Goal: Find contact information: Find contact information

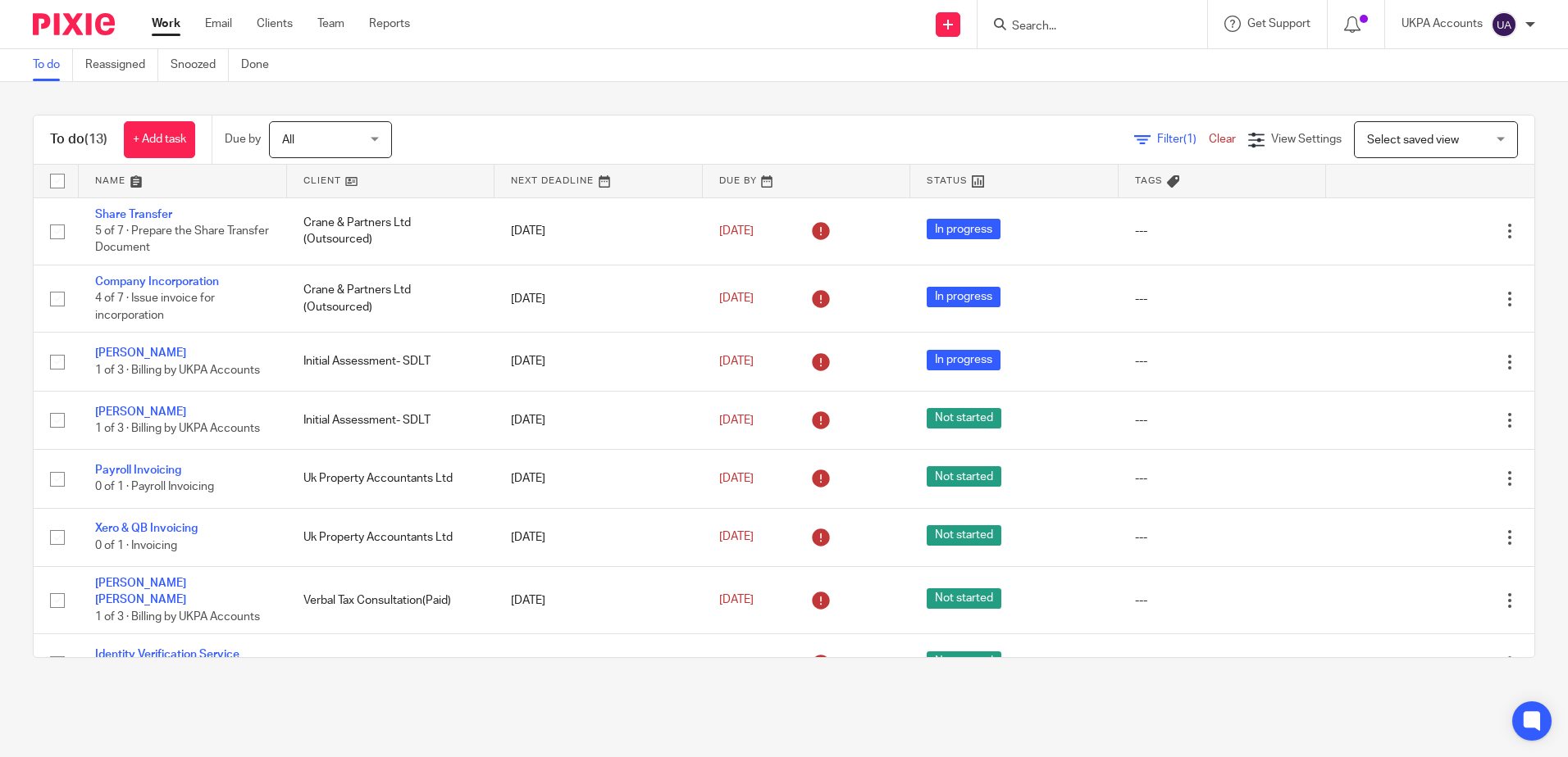
click at [1071, 23] on input "Search" at bounding box center [1084, 27] width 148 height 15
click at [1076, 33] on input "Search" at bounding box center [1084, 27] width 148 height 15
paste input "justinugboro@gmail.com"
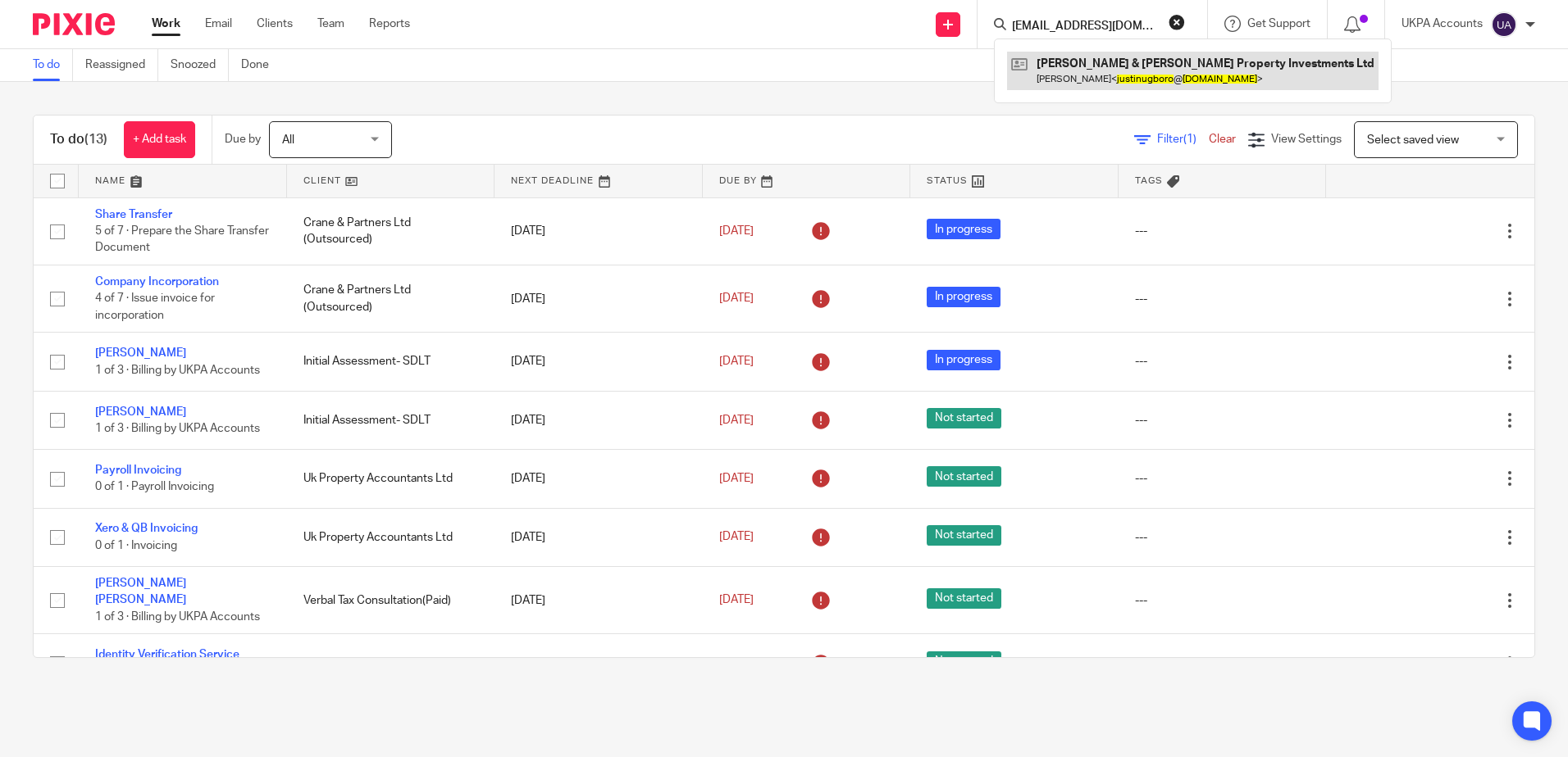
type input "justinugboro@gmail.com"
click at [1096, 67] on link at bounding box center [1192, 70] width 371 height 37
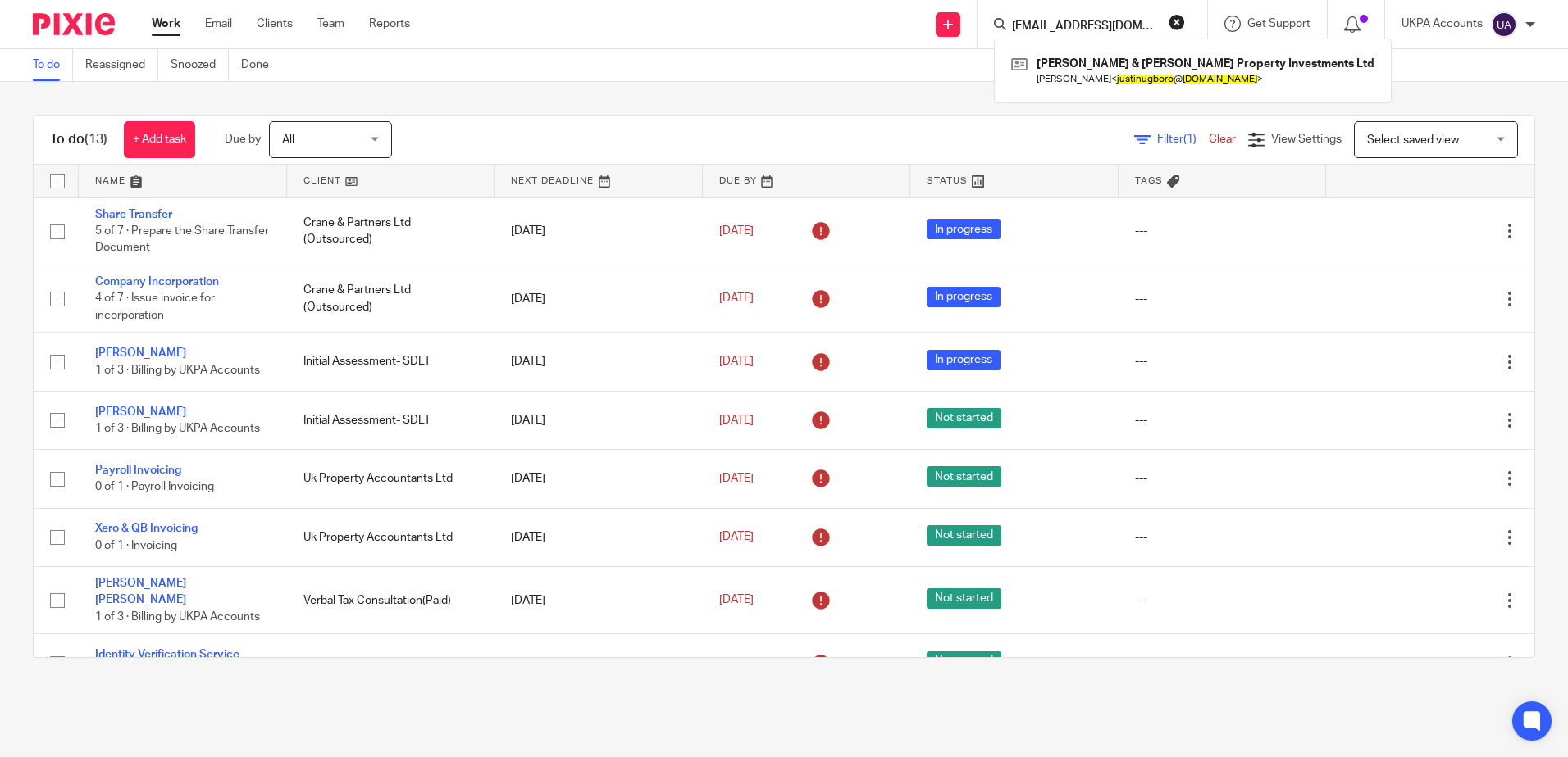
click at [1178, 24] on button "reset" at bounding box center [1177, 22] width 17 height 17
click at [602, 97] on div "To do (13) + Add task Due by All All Today Tomorrow This week Next week This mo…" at bounding box center [784, 386] width 1568 height 609
click at [281, 97] on div "To do (13) + Add task Due by All All Today Tomorrow This week Next week This mo…" at bounding box center [784, 386] width 1568 height 609
click at [1103, 34] on input "Search" at bounding box center [1084, 27] width 148 height 15
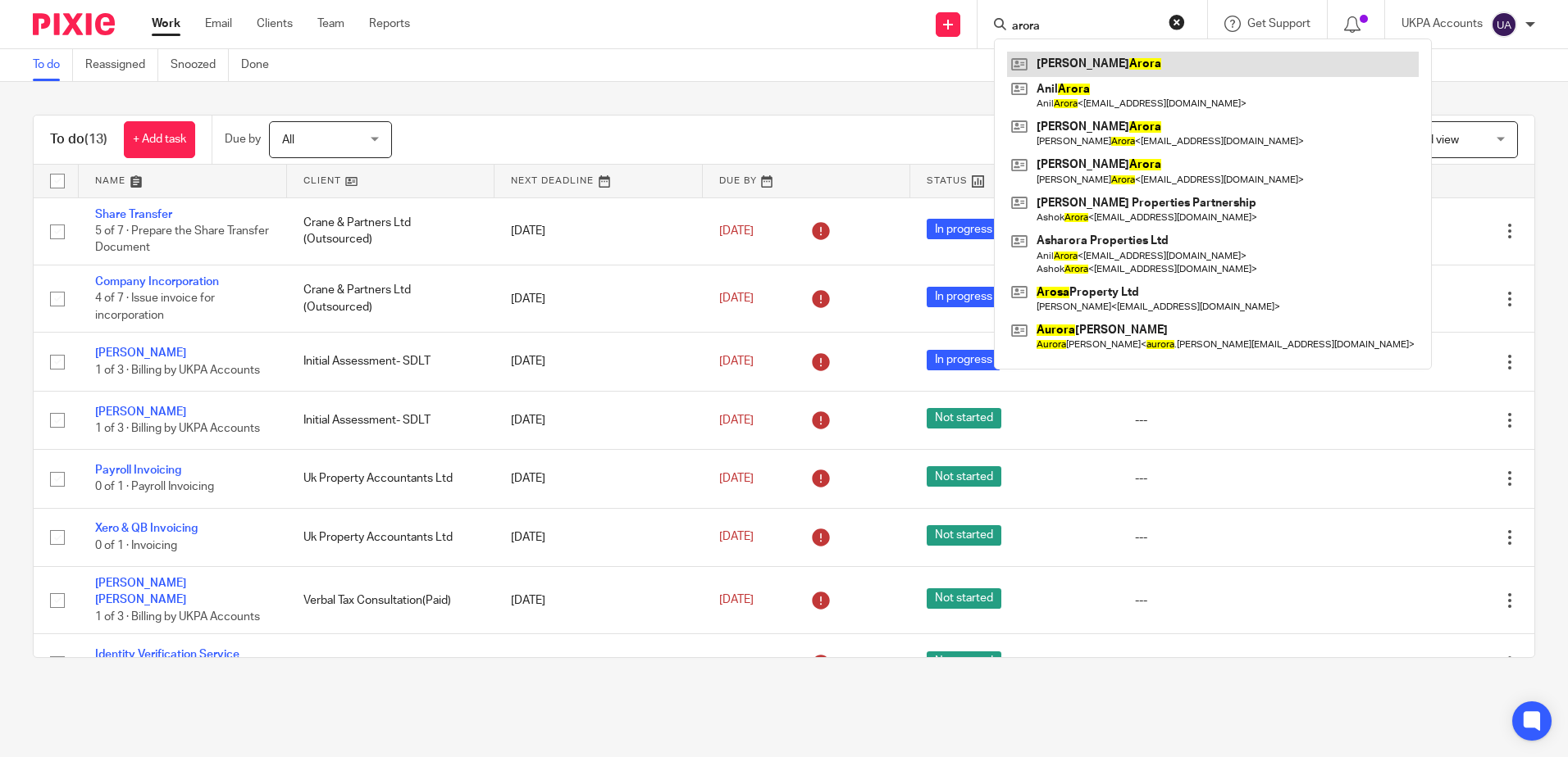
type input "arora"
click at [1067, 64] on link at bounding box center [1212, 63] width 411 height 24
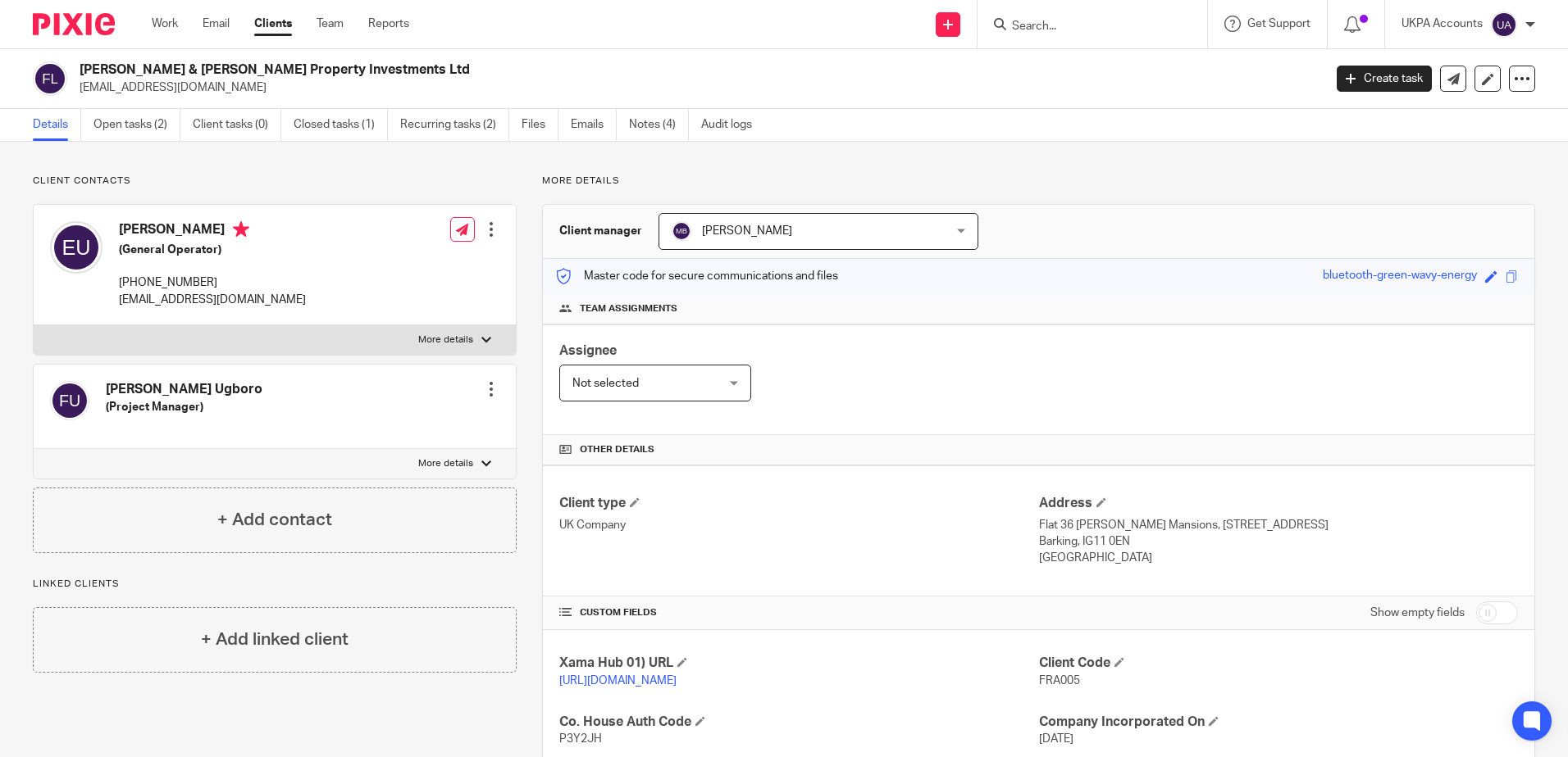
click at [377, 160] on div "Client contacts Elohor Justin Ugboro (General Operator) +44 776 096 6141 justin…" at bounding box center [784, 561] width 1568 height 840
click at [1084, 175] on p "More details" at bounding box center [1038, 181] width 993 height 13
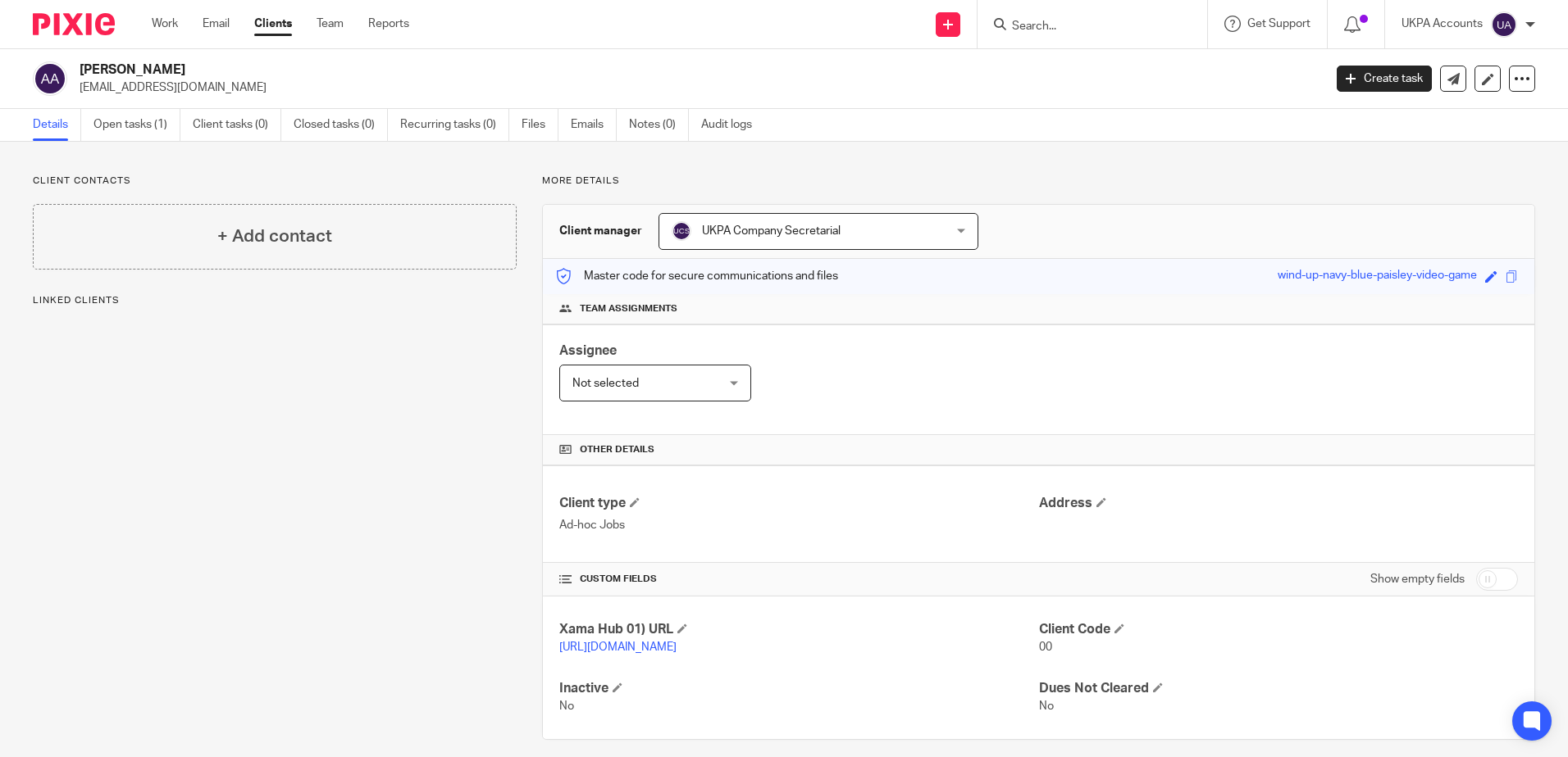
click at [390, 426] on div "Client contacts + Add contact Linked clients" at bounding box center [262, 457] width 510 height 566
click at [131, 122] on link "Open tasks (1)" at bounding box center [137, 124] width 87 height 32
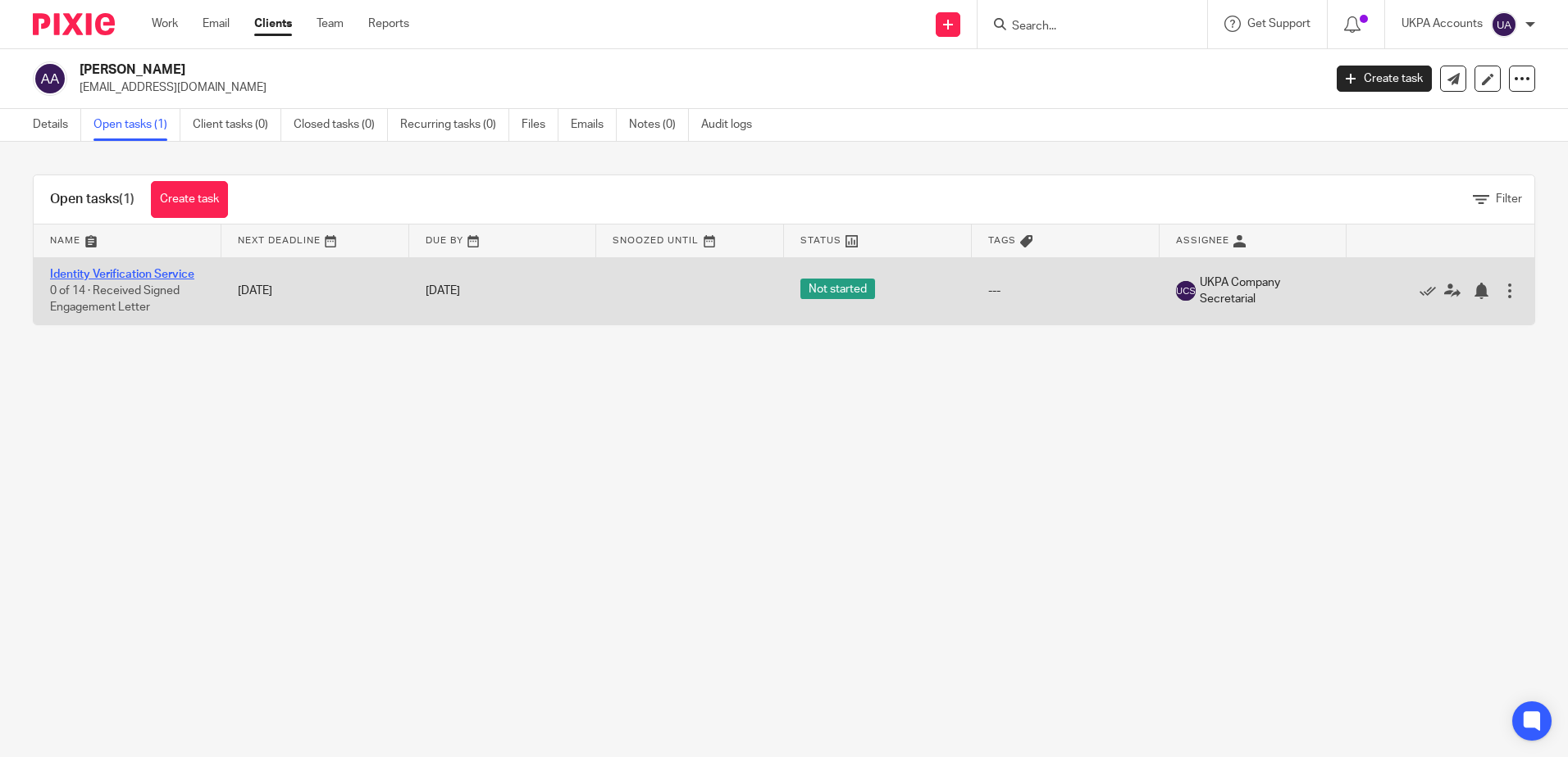
click at [177, 269] on link "Identity Verification Service" at bounding box center [123, 274] width 144 height 11
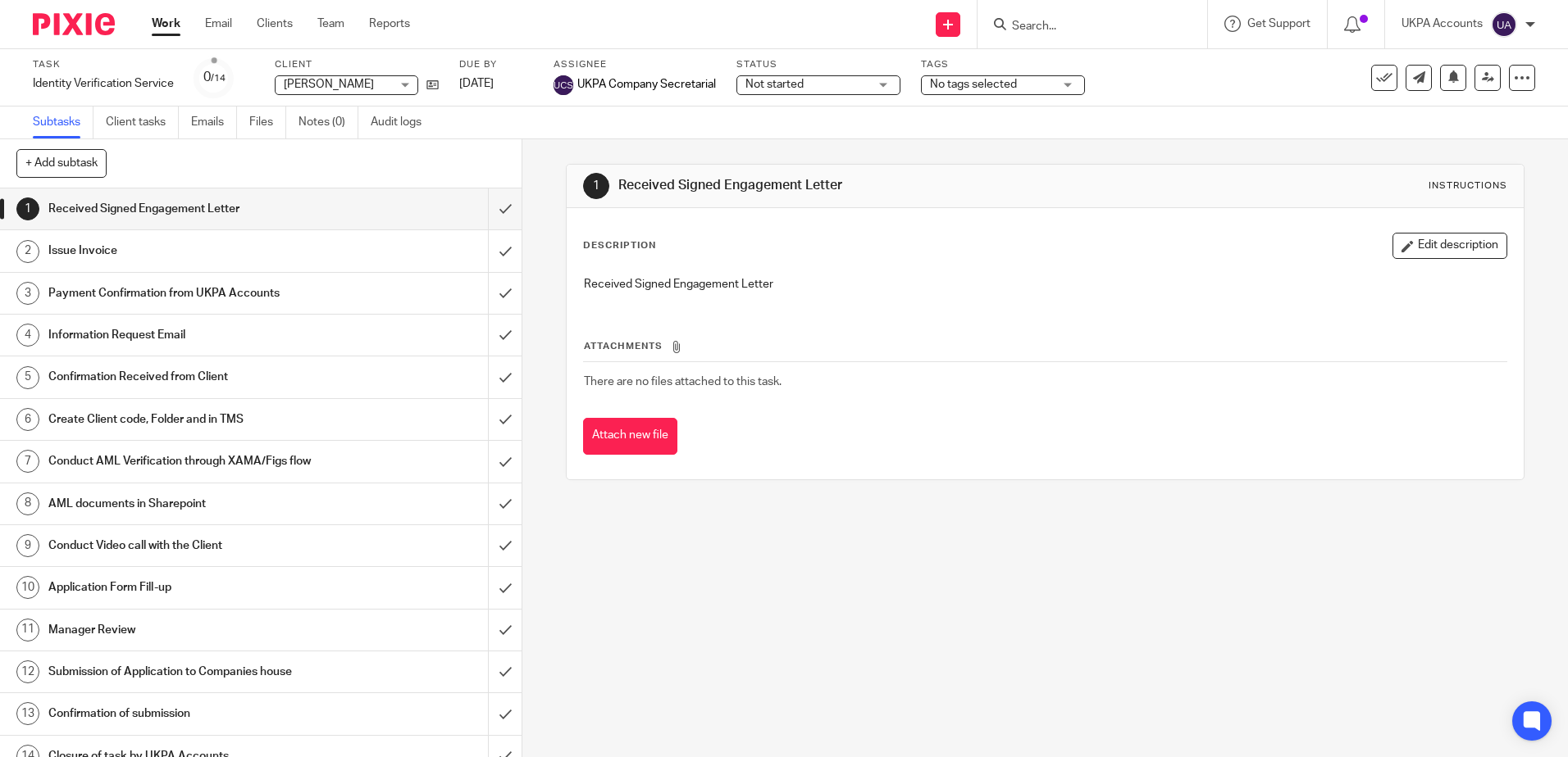
click at [592, 650] on div "1 Received Signed Engagement Letter Instructions Description Edit description R…" at bounding box center [1045, 448] width 1045 height 618
drag, startPoint x: 754, startPoint y: 655, endPoint x: 329, endPoint y: 231, distance: 600.3
click at [754, 655] on div "1 Received Signed Engagement Letter Instructions Description Edit description R…" at bounding box center [1045, 448] width 1045 height 618
click at [438, 87] on icon at bounding box center [432, 85] width 12 height 12
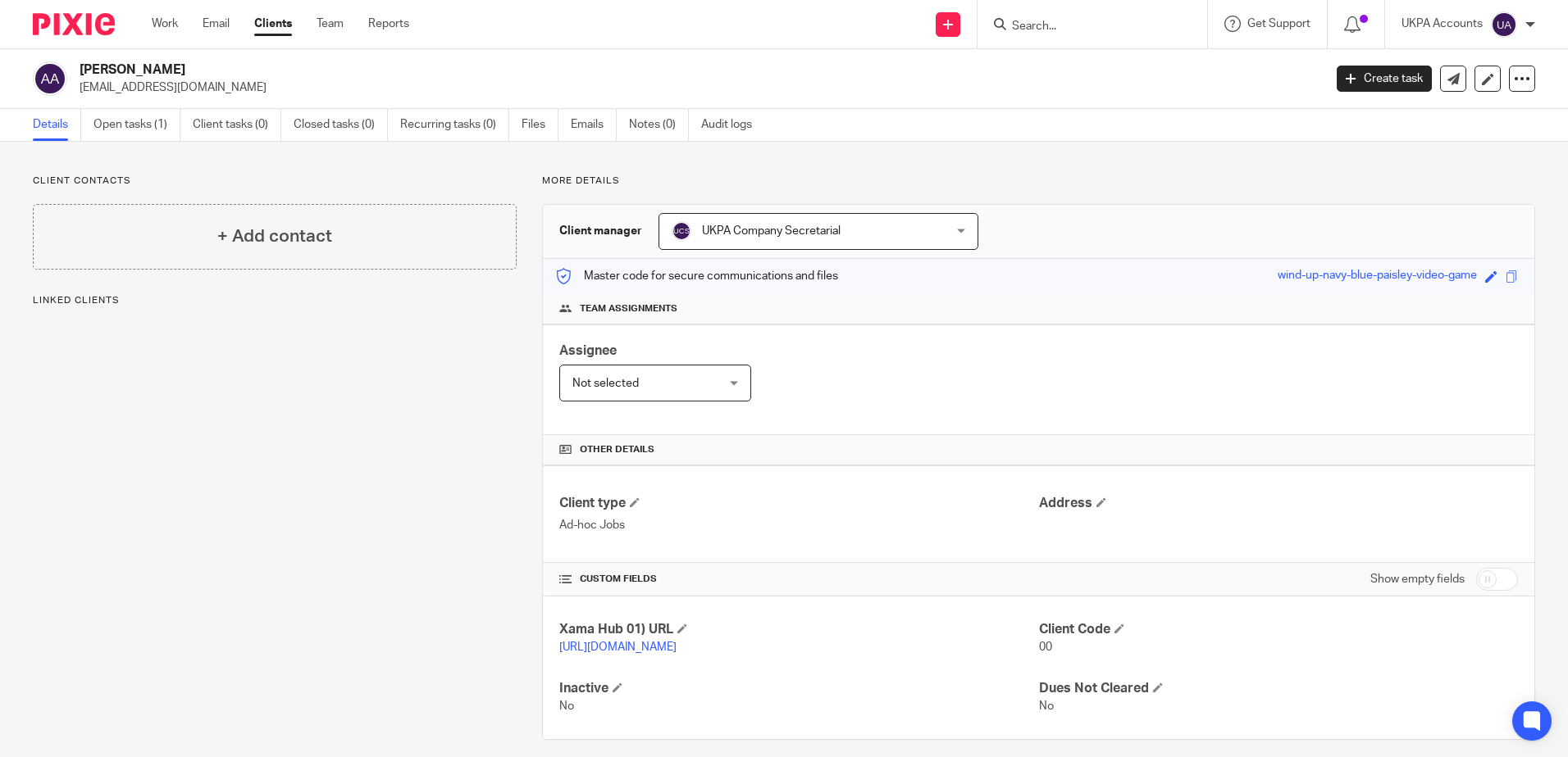
drag, startPoint x: 83, startPoint y: 67, endPoint x: 163, endPoint y: 67, distance: 80.0
click at [163, 67] on h2 "[PERSON_NAME]" at bounding box center [571, 70] width 985 height 17
copy h2 "[PERSON_NAME]"
drag, startPoint x: 79, startPoint y: 89, endPoint x: 216, endPoint y: 90, distance: 137.0
click at [216, 90] on div "Anita Arora dranita_35@yahoo.co.uk" at bounding box center [672, 79] width 1279 height 35
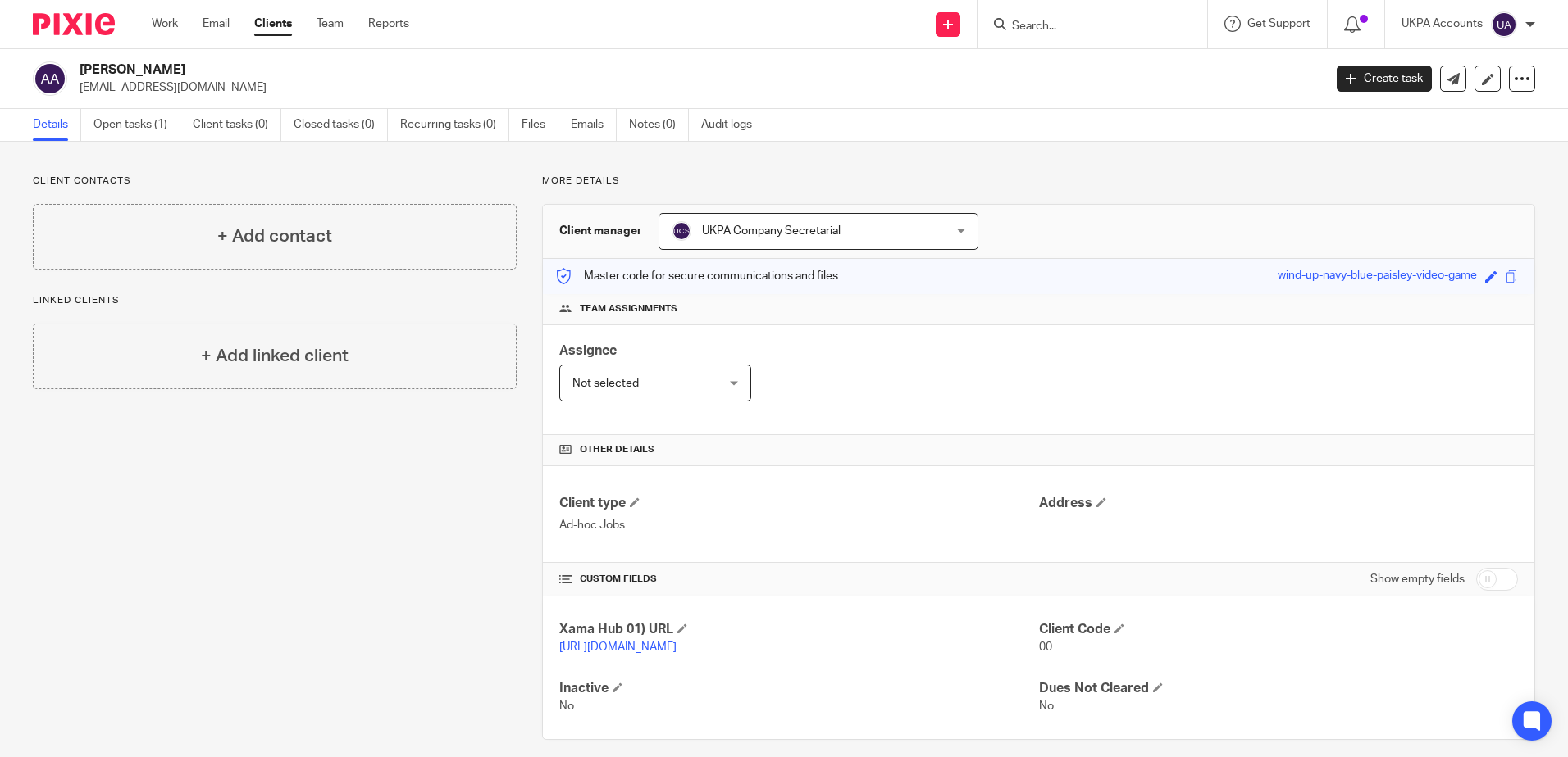
copy p "dranita_35@yahoo.co.uk"
click at [220, 515] on div "Client contacts + Add contact Linked clients + Add linked client" at bounding box center [262, 457] width 510 height 566
click at [1295, 194] on div "More details Client manager UKPA Company Secretarial UKPA Company Secretarial A…" at bounding box center [1025, 457] width 1018 height 566
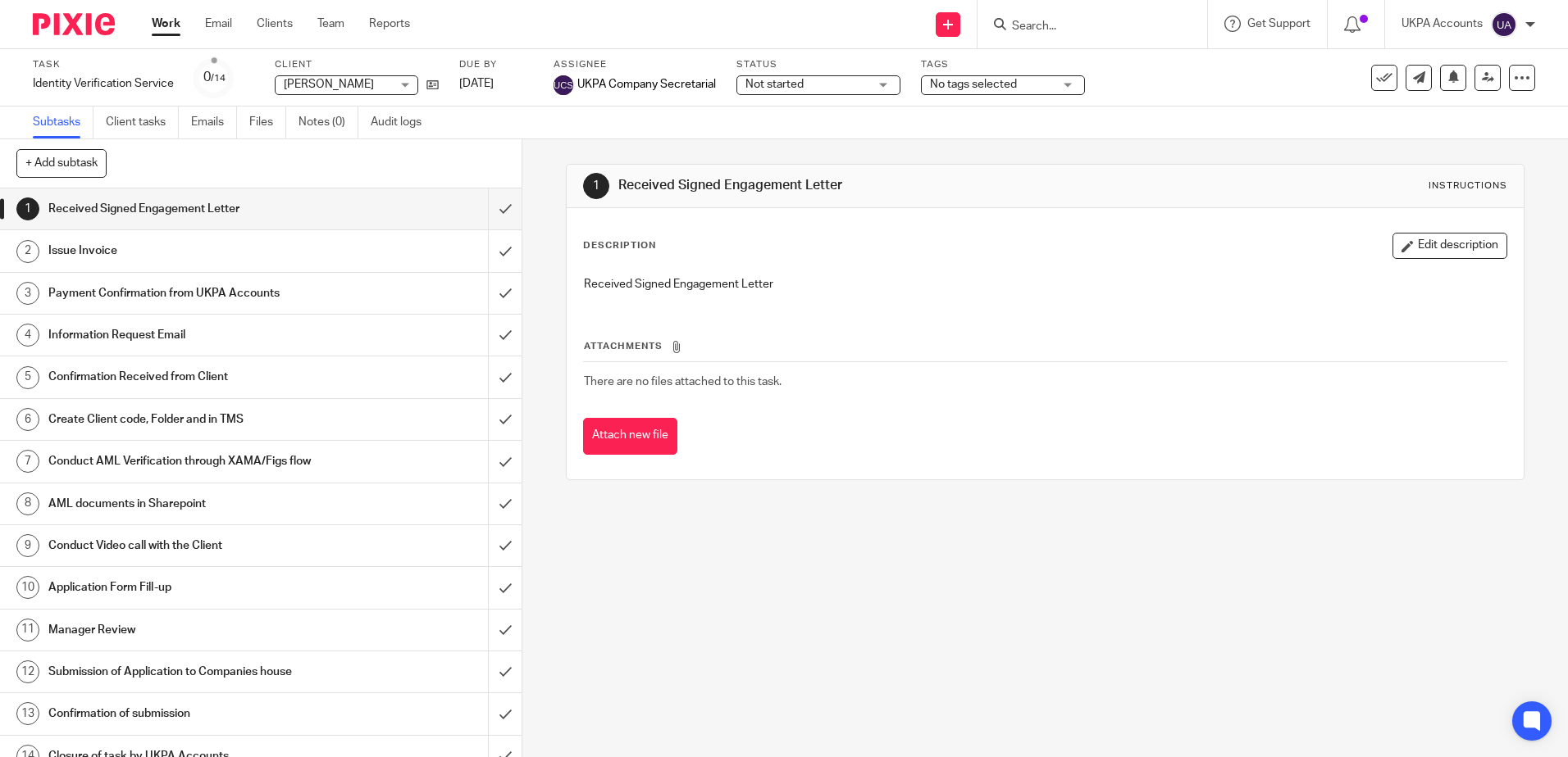
click at [1027, 528] on div "1 Received Signed Engagement Letter Instructions Description Edit description R…" at bounding box center [1045, 448] width 1045 height 618
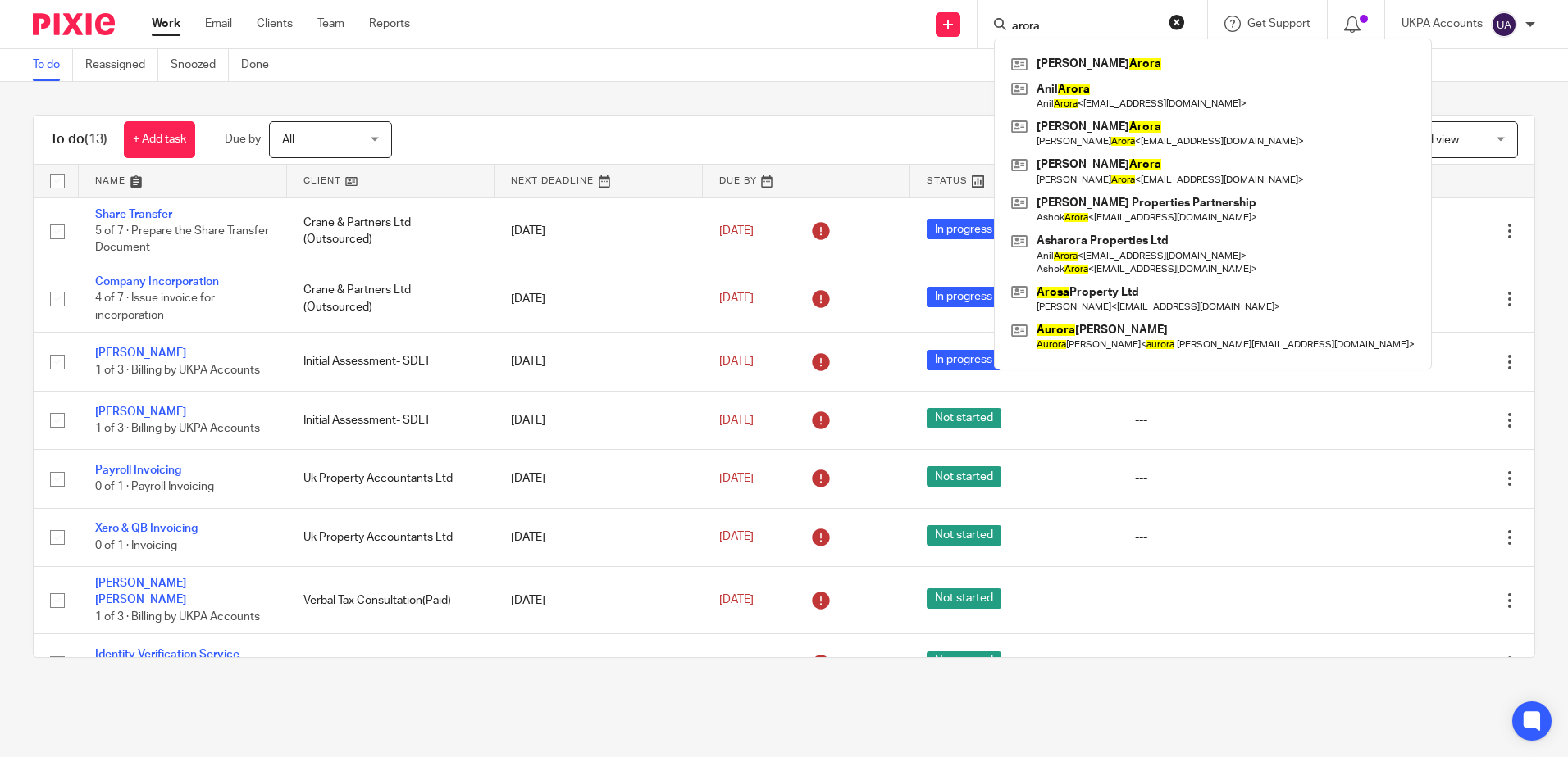
drag, startPoint x: 1057, startPoint y: 20, endPoint x: 892, endPoint y: 16, distance: 165.0
click at [892, 16] on div "Send new email Create task Add client arora Anita Arora Anil Arora Anil Arora <…" at bounding box center [1001, 24] width 1133 height 49
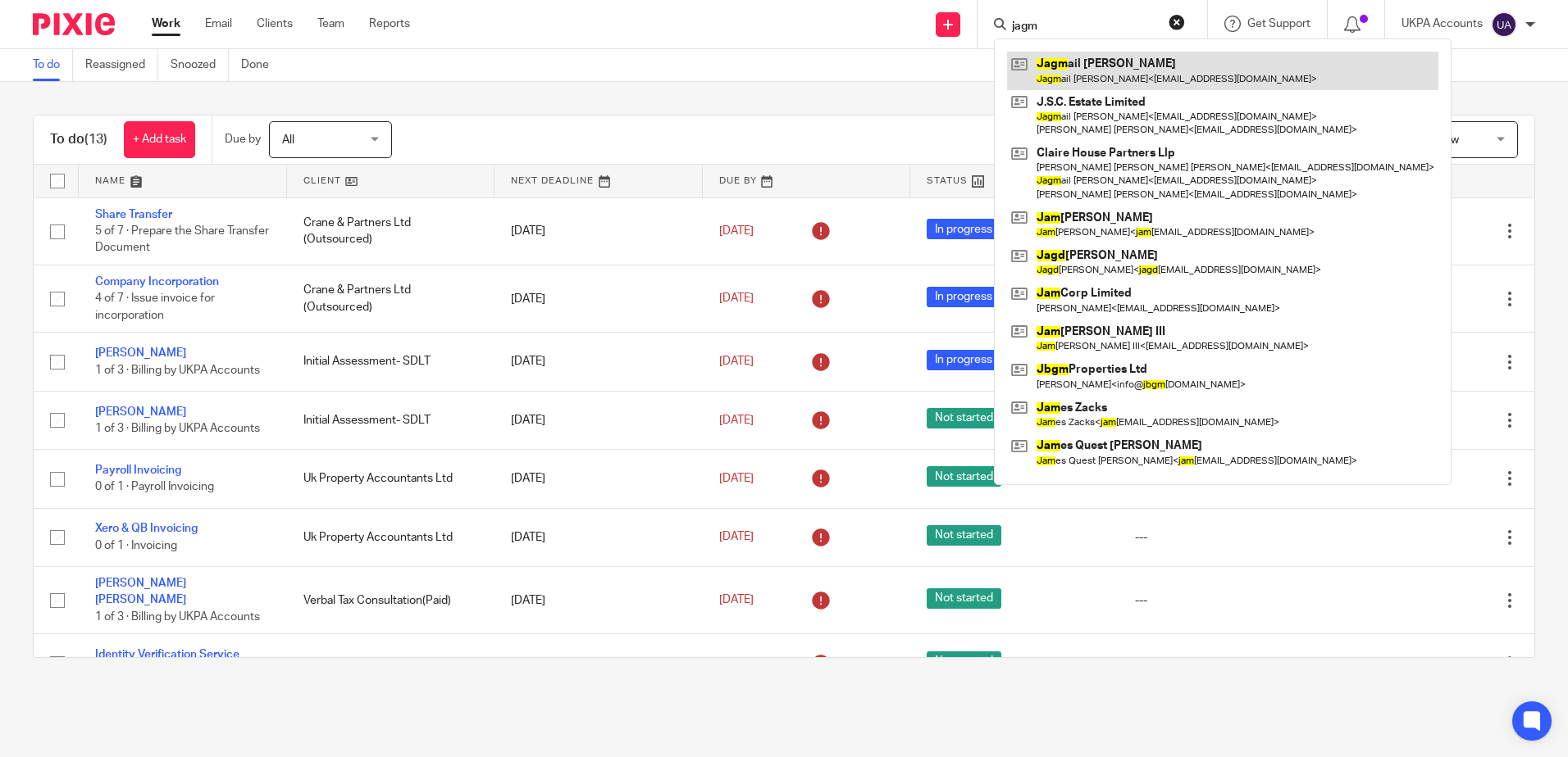
type input "jagm"
click at [1124, 64] on link at bounding box center [1223, 70] width 431 height 37
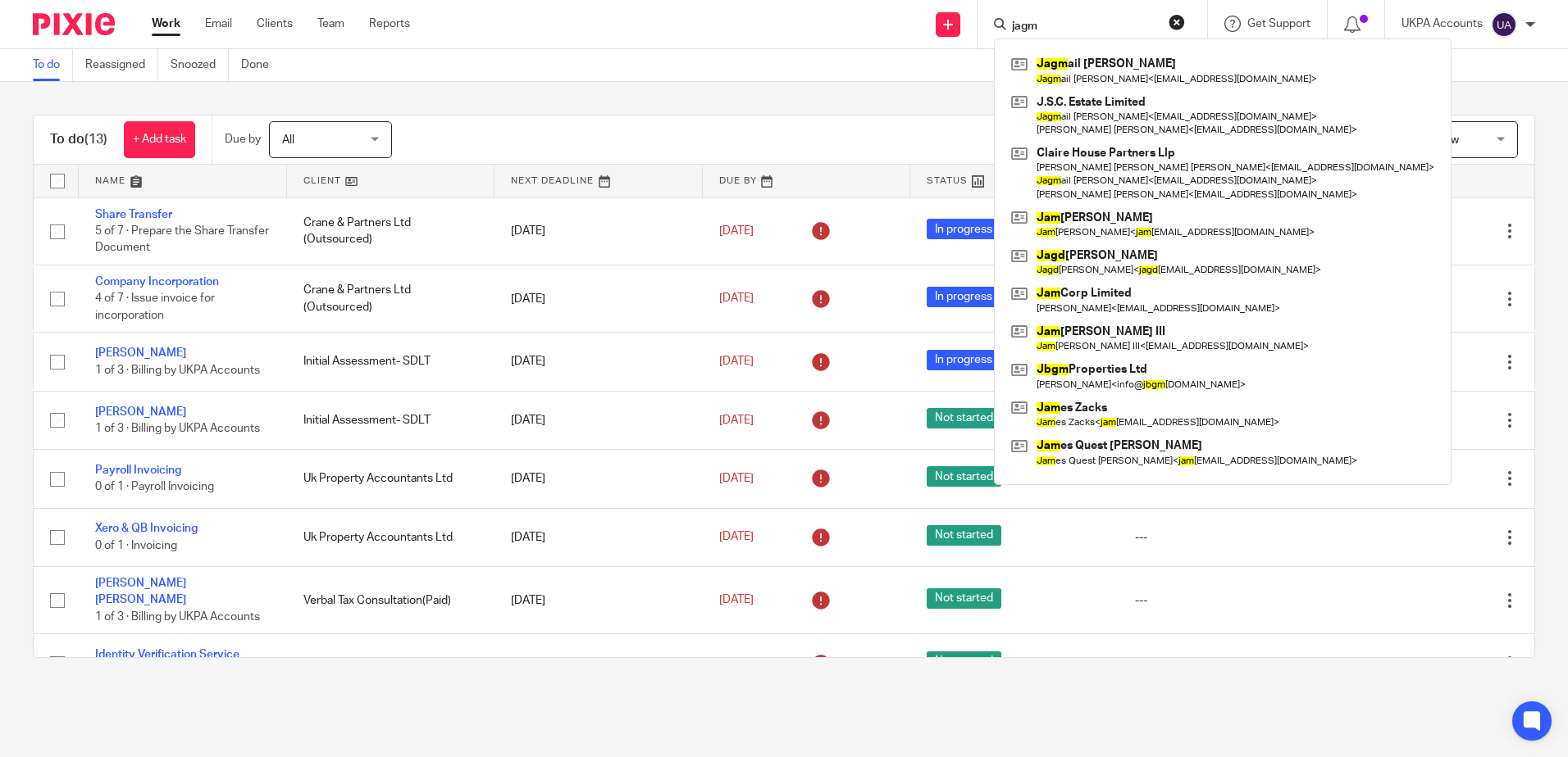
drag, startPoint x: 1071, startPoint y: 27, endPoint x: 934, endPoint y: 28, distance: 137.0
click at [934, 28] on div "Send new email Create task Add client jagm Jagm ail Singh Claire Jagm ail Clair…" at bounding box center [1001, 24] width 1133 height 49
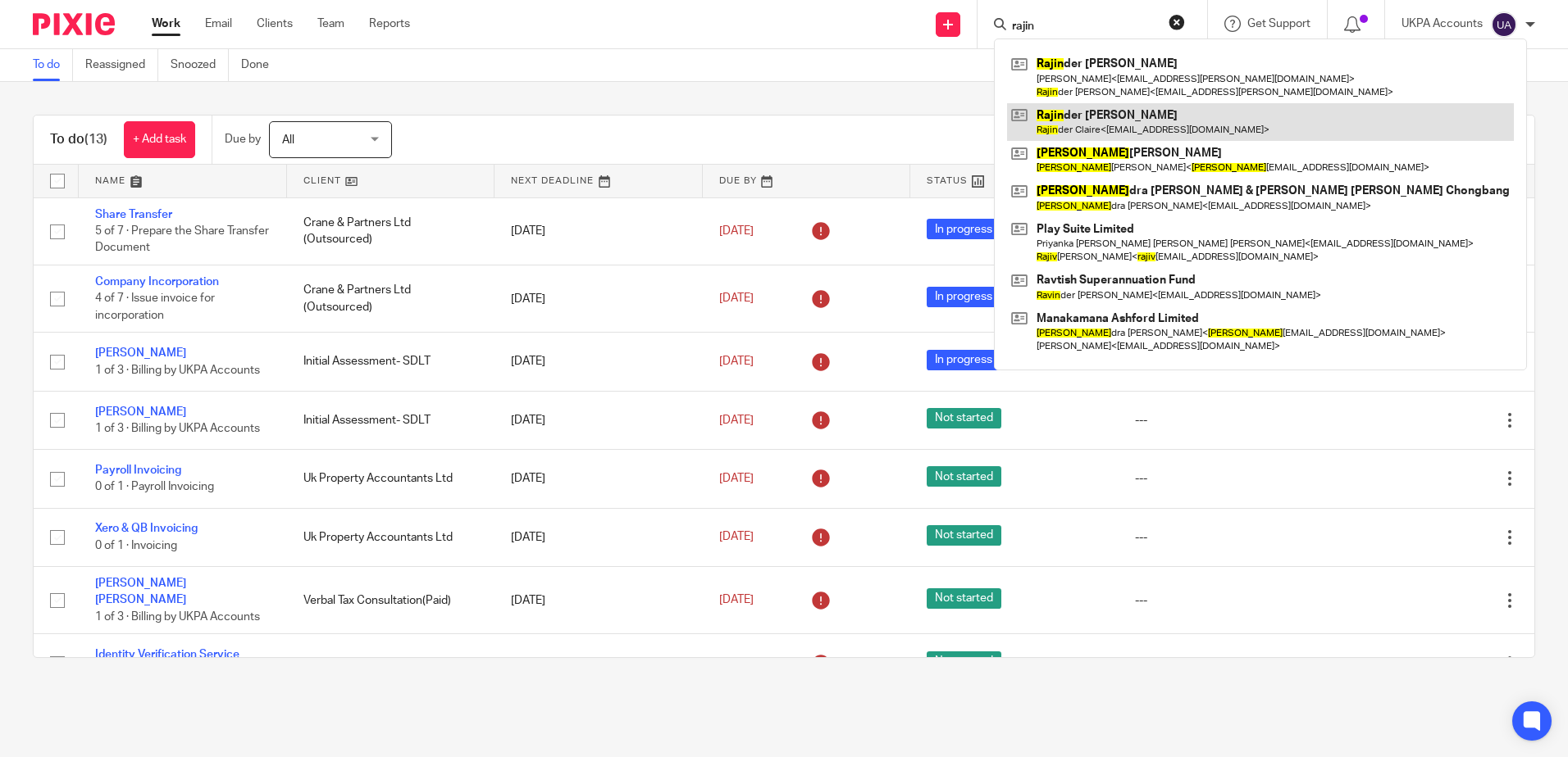
type input "rajin"
click at [1112, 119] on link at bounding box center [1260, 122] width 507 height 37
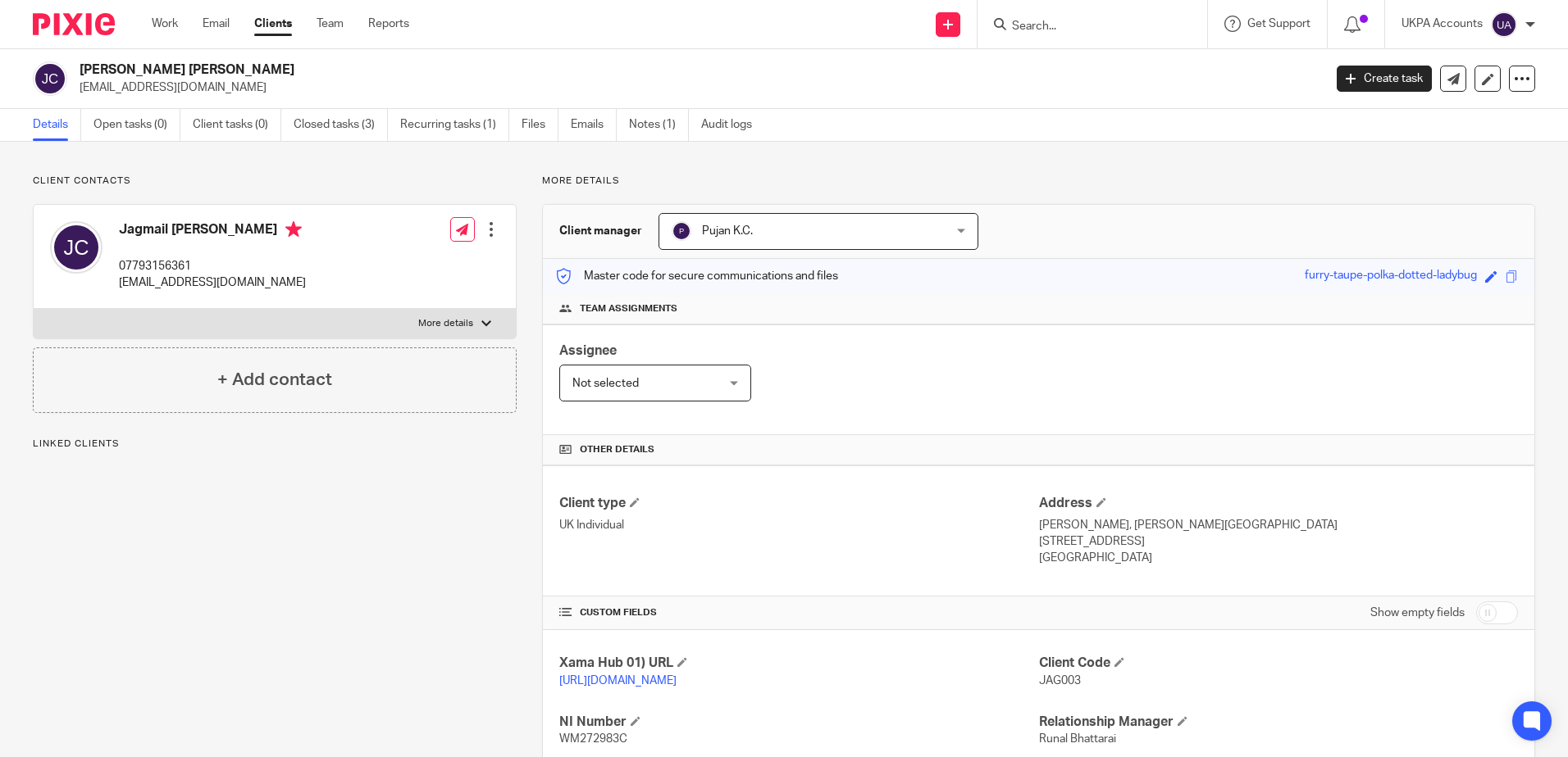
click at [183, 574] on div "Client contacts Jagmail [PERSON_NAME] 07793156361 [EMAIL_ADDRESS][DOMAIN_NAME] …" at bounding box center [262, 562] width 510 height 775
click at [994, 179] on p "More details" at bounding box center [1038, 181] width 993 height 13
drag, startPoint x: 82, startPoint y: 68, endPoint x: 216, endPoint y: 63, distance: 134.1
click at [216, 63] on h2 "[PERSON_NAME] [PERSON_NAME]" at bounding box center [571, 70] width 985 height 17
copy h2 "[PERSON_NAME] [PERSON_NAME]"
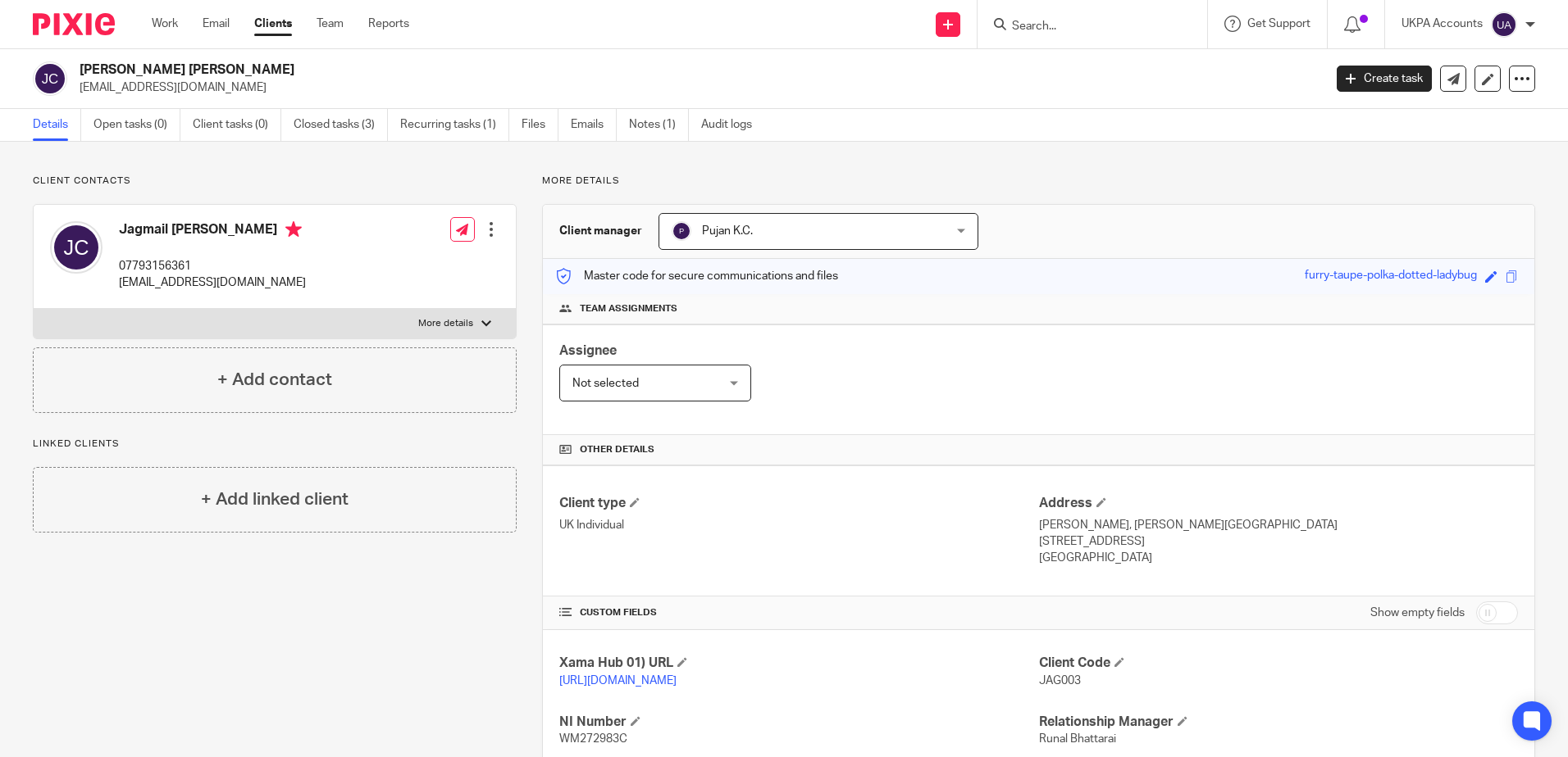
click at [156, 628] on div "Client contacts Jagmail [PERSON_NAME] 07793156361 [EMAIL_ADDRESS][DOMAIN_NAME] …" at bounding box center [262, 562] width 510 height 775
drag, startPoint x: 265, startPoint y: 603, endPoint x: 306, endPoint y: 595, distance: 41.8
click at [267, 604] on div "Client contacts [PERSON_NAME] [PERSON_NAME] 07793156361 [EMAIL_ADDRESS][DOMAIN_…" at bounding box center [262, 562] width 510 height 775
drag, startPoint x: 79, startPoint y: 67, endPoint x: 228, endPoint y: 67, distance: 149.0
click at [228, 67] on h2 "[PERSON_NAME] [PERSON_NAME]" at bounding box center [571, 70] width 985 height 17
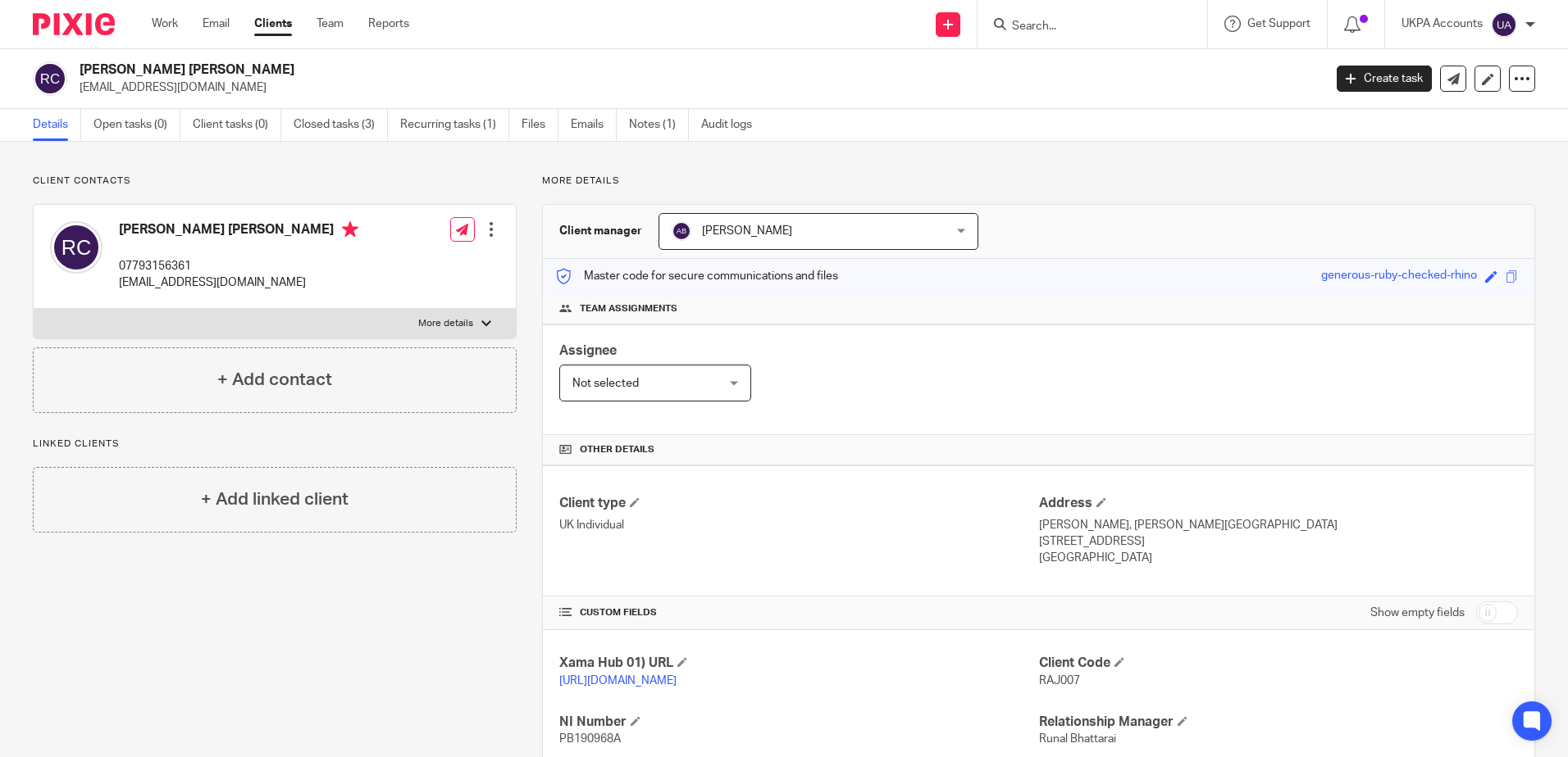
copy h2 "[PERSON_NAME] [PERSON_NAME]"
click at [184, 686] on div "Client contacts [PERSON_NAME] [PERSON_NAME] 07793156361 [EMAIL_ADDRESS][DOMAIN_…" at bounding box center [262, 562] width 510 height 775
click at [294, 575] on div "Client contacts [PERSON_NAME] [PERSON_NAME] 07793156361 [EMAIL_ADDRESS][DOMAIN_…" at bounding box center [262, 562] width 510 height 775
